Goal: Transaction & Acquisition: Book appointment/travel/reservation

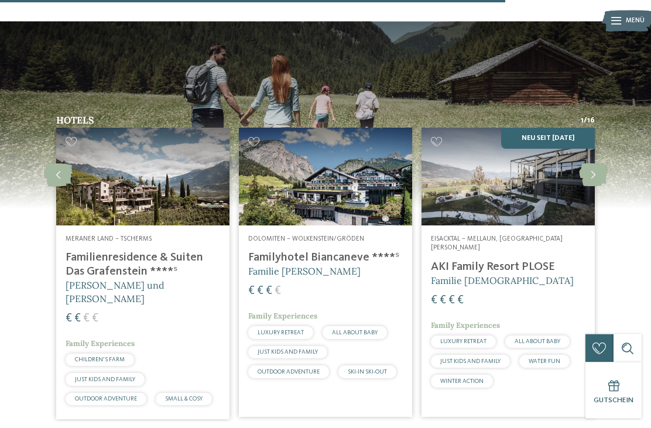
scroll to position [1531, 0]
click at [127, 251] on h4 "Familienresidence & Suiten Das Grafenstein ****ˢ" at bounding box center [143, 265] width 155 height 28
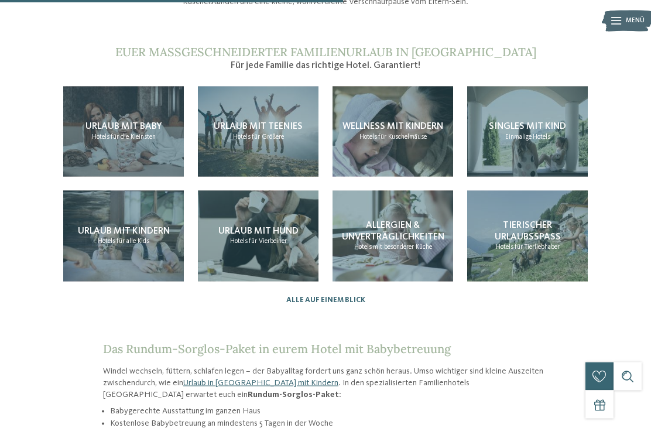
scroll to position [1040, 0]
click at [142, 121] on span "Urlaub mit Baby" at bounding box center [123, 125] width 76 height 9
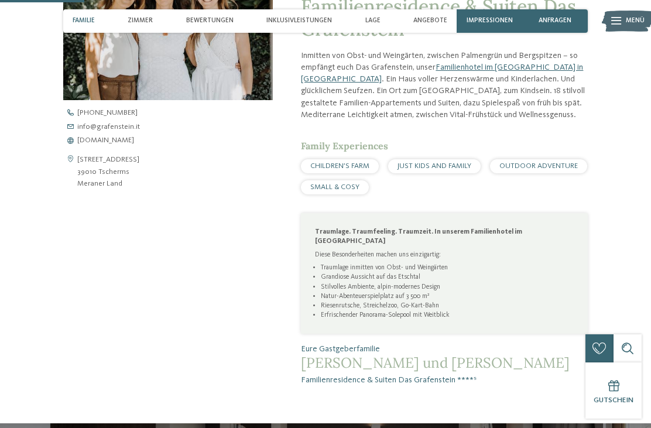
scroll to position [391, 0]
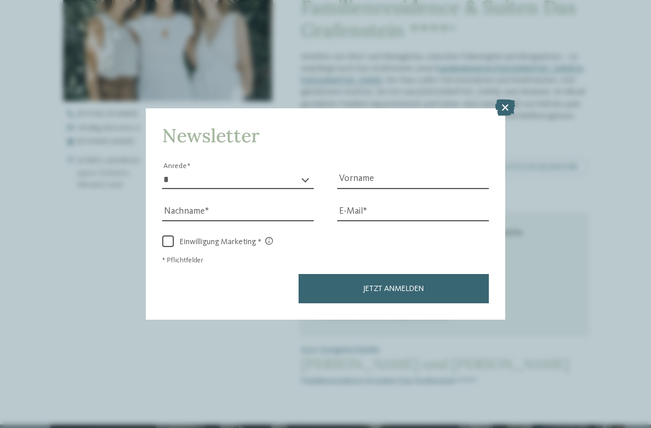
click at [510, 100] on icon at bounding box center [505, 108] width 20 height 16
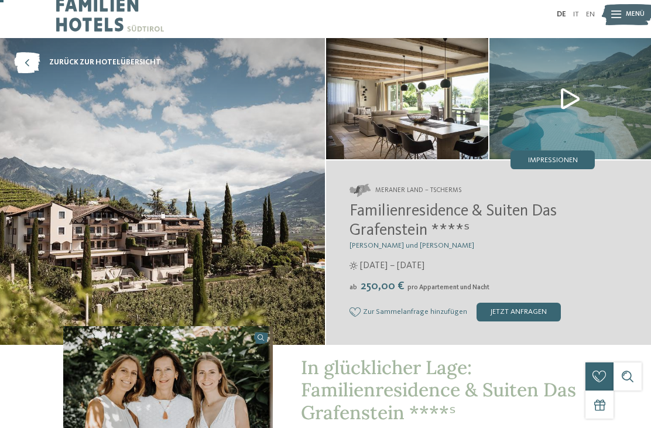
scroll to position [0, 0]
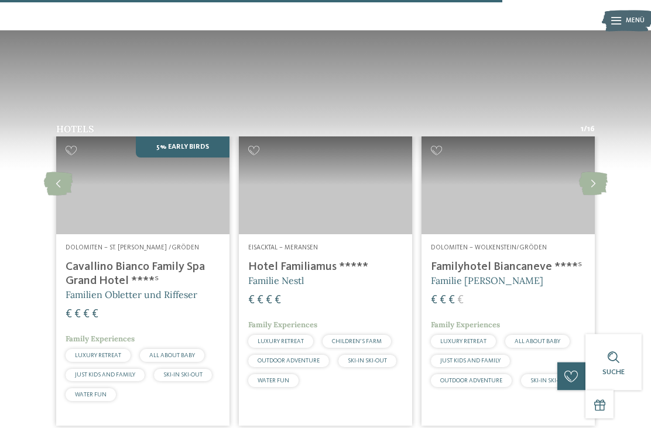
scroll to position [1523, 0]
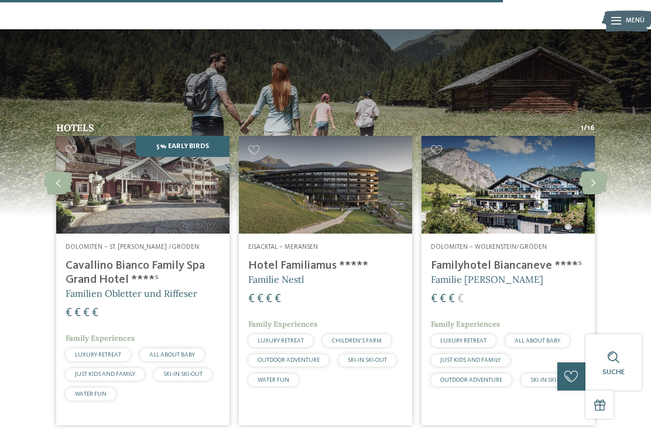
click at [520, 259] on h4 "Familyhotel Biancaneve ****ˢ" at bounding box center [508, 266] width 155 height 14
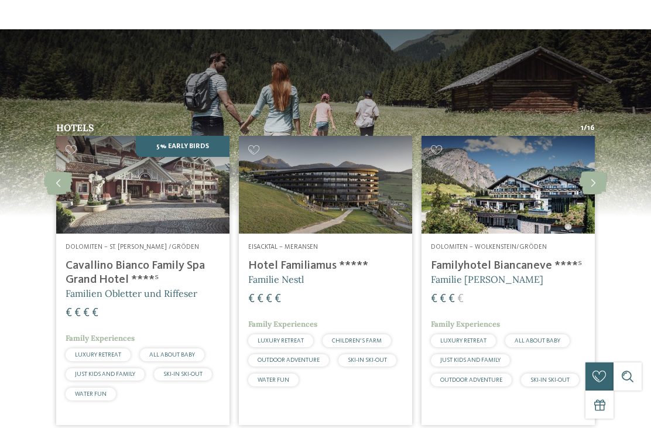
scroll to position [0, 0]
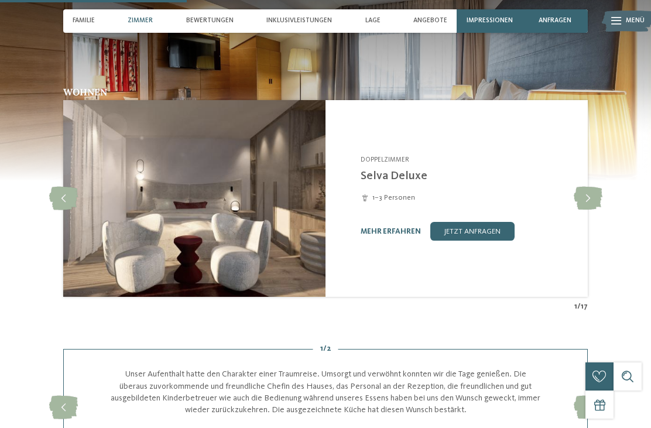
scroll to position [825, 0]
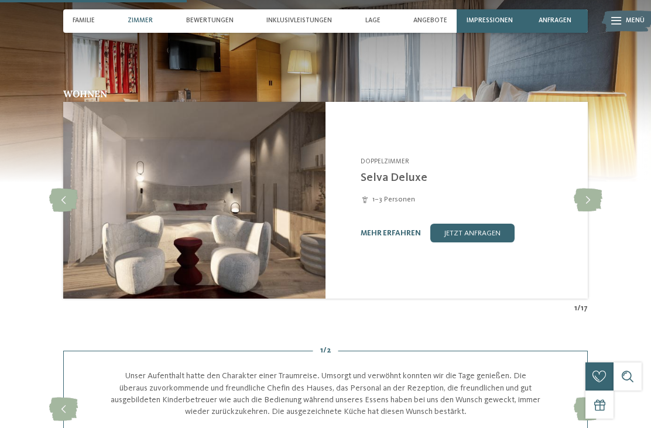
click at [587, 212] on icon at bounding box center [588, 200] width 29 height 23
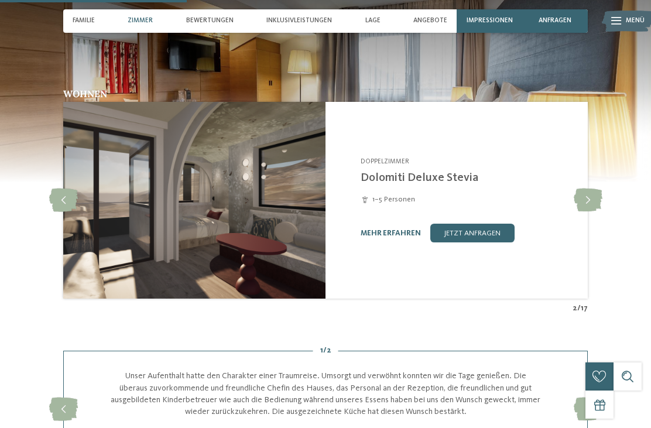
click at [589, 212] on icon at bounding box center [588, 200] width 29 height 23
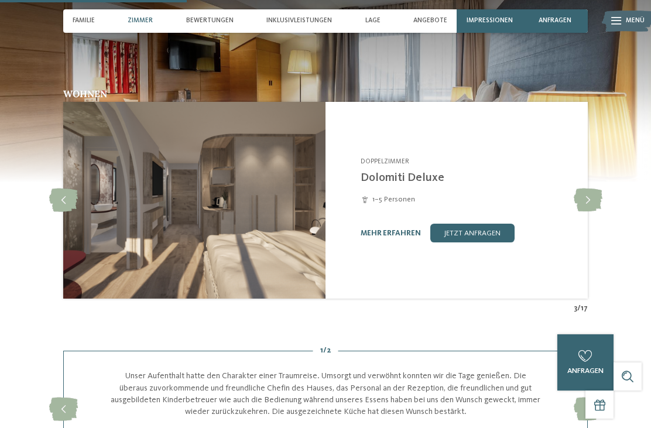
click at [586, 212] on icon at bounding box center [588, 200] width 29 height 23
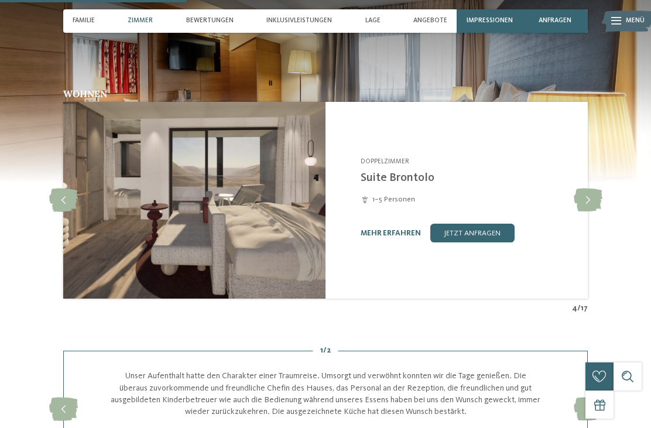
click at [69, 210] on icon at bounding box center [63, 200] width 29 height 23
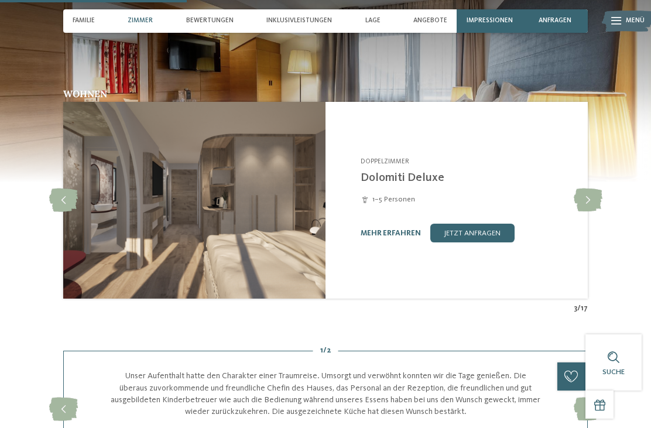
click at [73, 201] on icon at bounding box center [63, 200] width 29 height 23
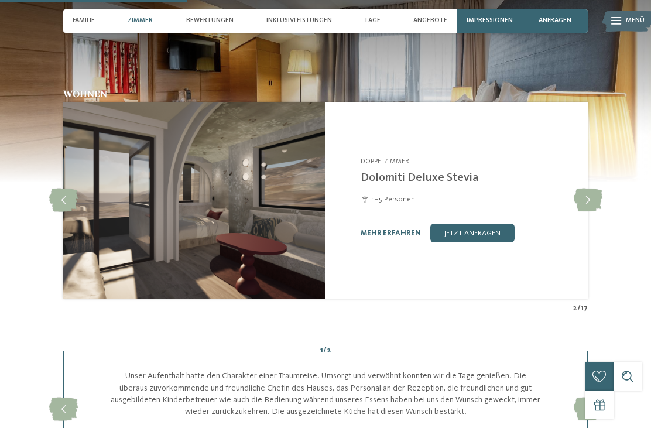
click at [489, 242] on link "jetzt anfragen" at bounding box center [472, 233] width 84 height 19
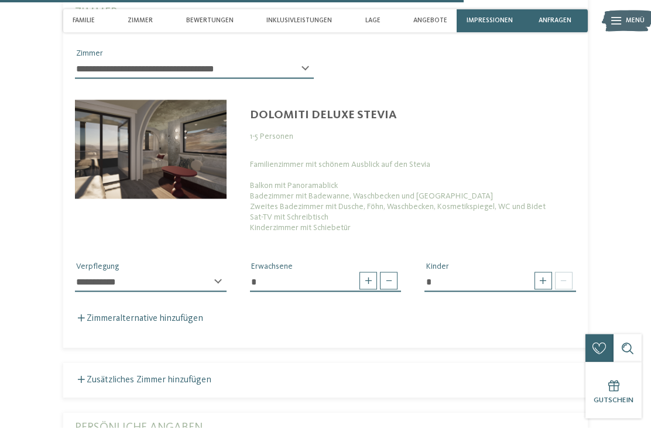
scroll to position [2194, 0]
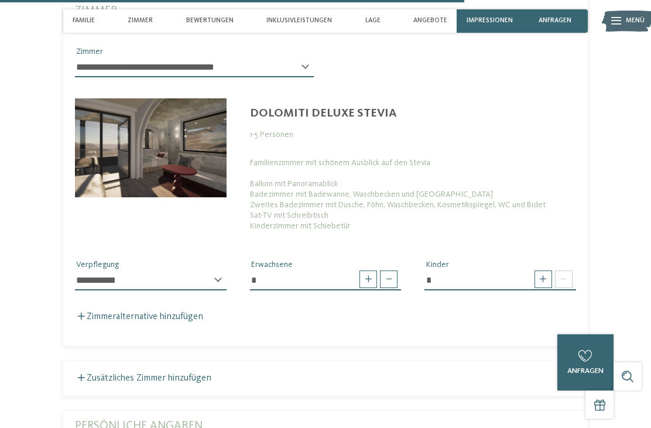
click at [393, 285] on span at bounding box center [389, 279] width 18 height 18
click at [394, 287] on span at bounding box center [389, 279] width 18 height 18
type input "*"
click at [540, 288] on span at bounding box center [543, 279] width 18 height 18
type input "*"
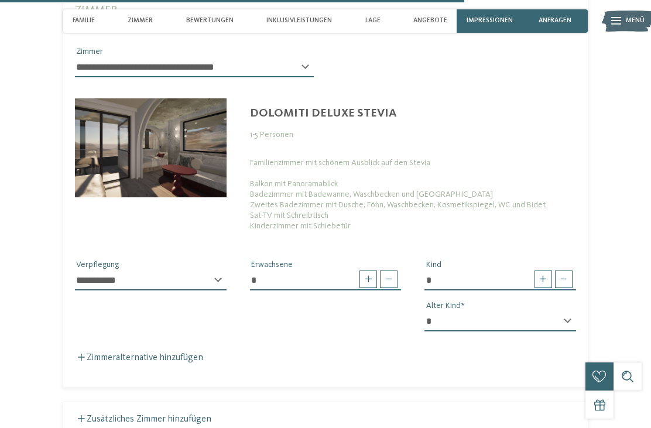
click at [570, 331] on select "* * * * * * * * * * * ** ** ** ** ** ** ** **" at bounding box center [500, 321] width 152 height 20
select select "*"
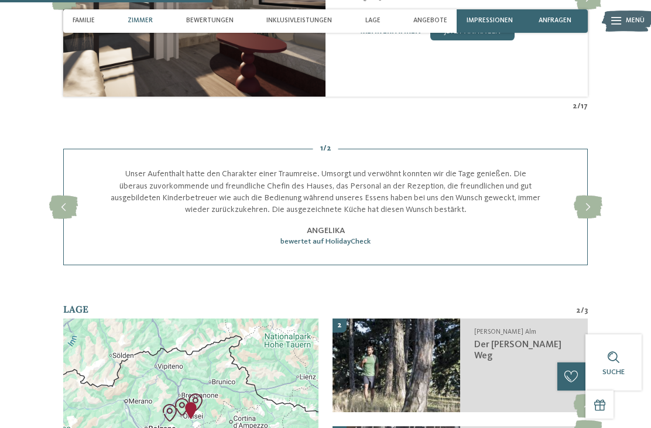
scroll to position [1022, 0]
